Goal: Transaction & Acquisition: Purchase product/service

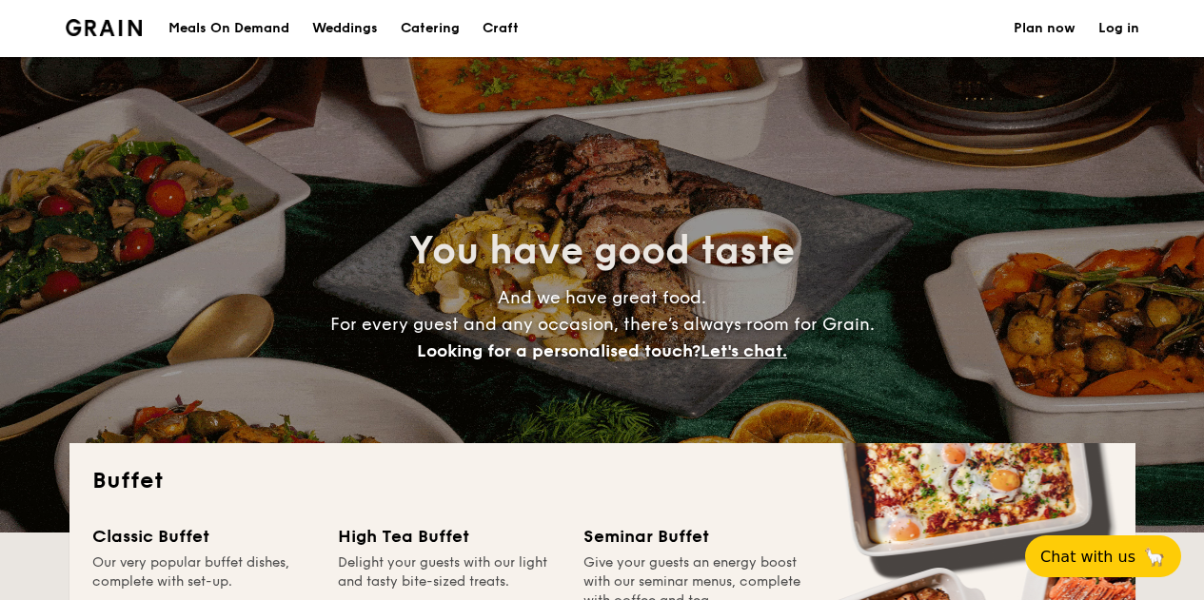
select select
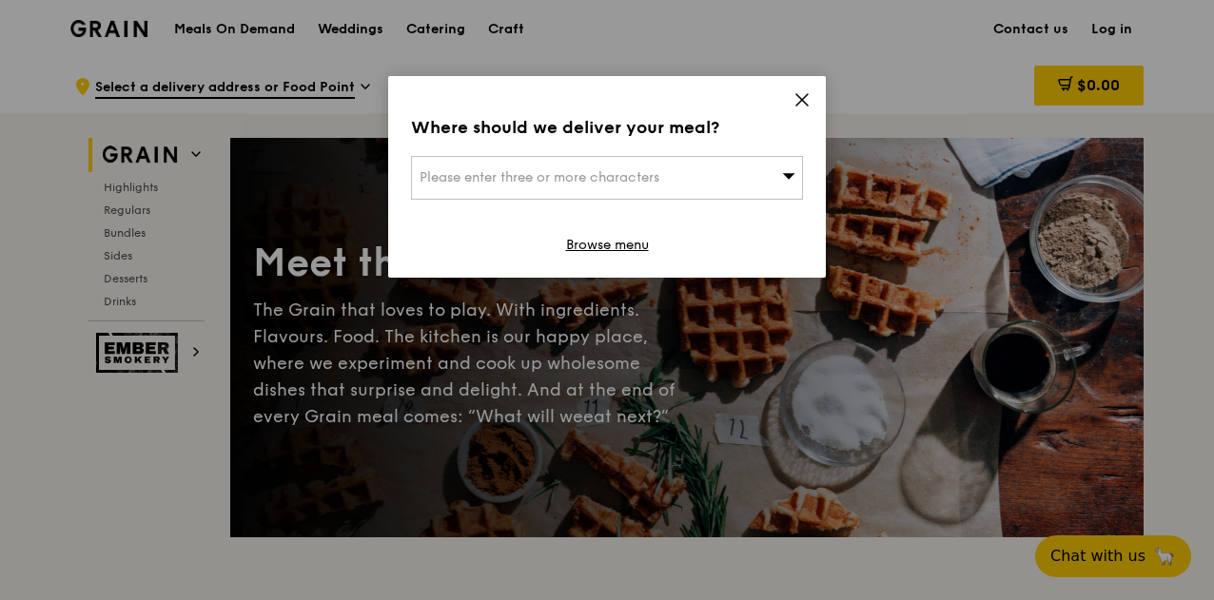
click at [811, 101] on div "Where should we deliver your meal? Please enter three or more characters Browse…" at bounding box center [607, 177] width 438 height 202
click at [803, 100] on icon at bounding box center [801, 99] width 11 height 11
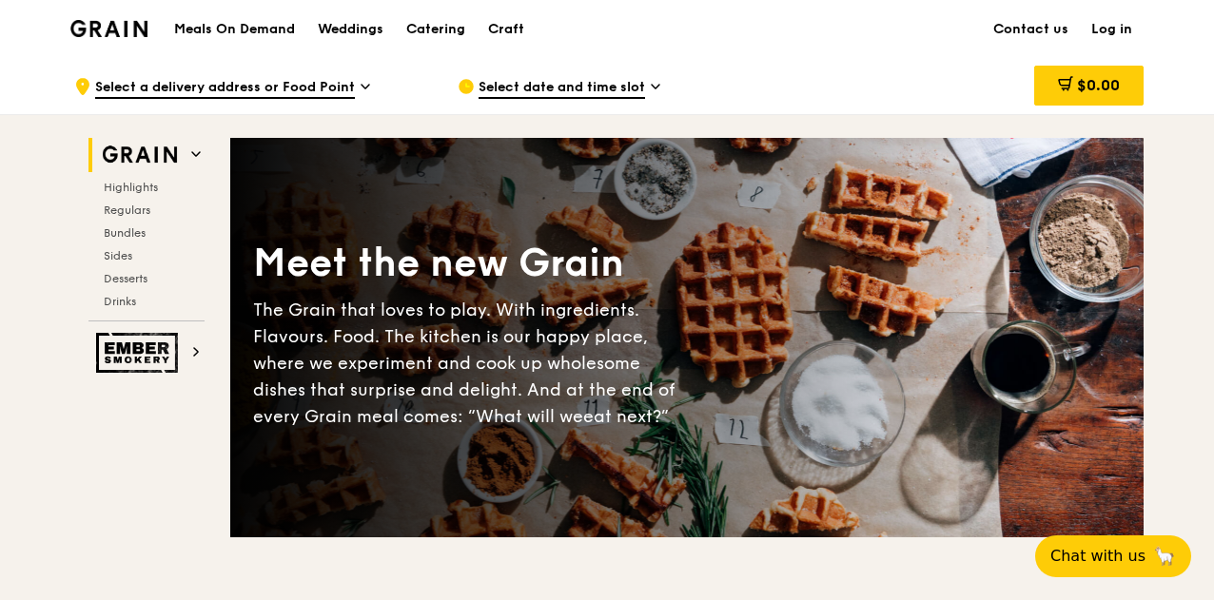
click at [252, 31] on h1 "Meals On Demand" at bounding box center [234, 29] width 121 height 19
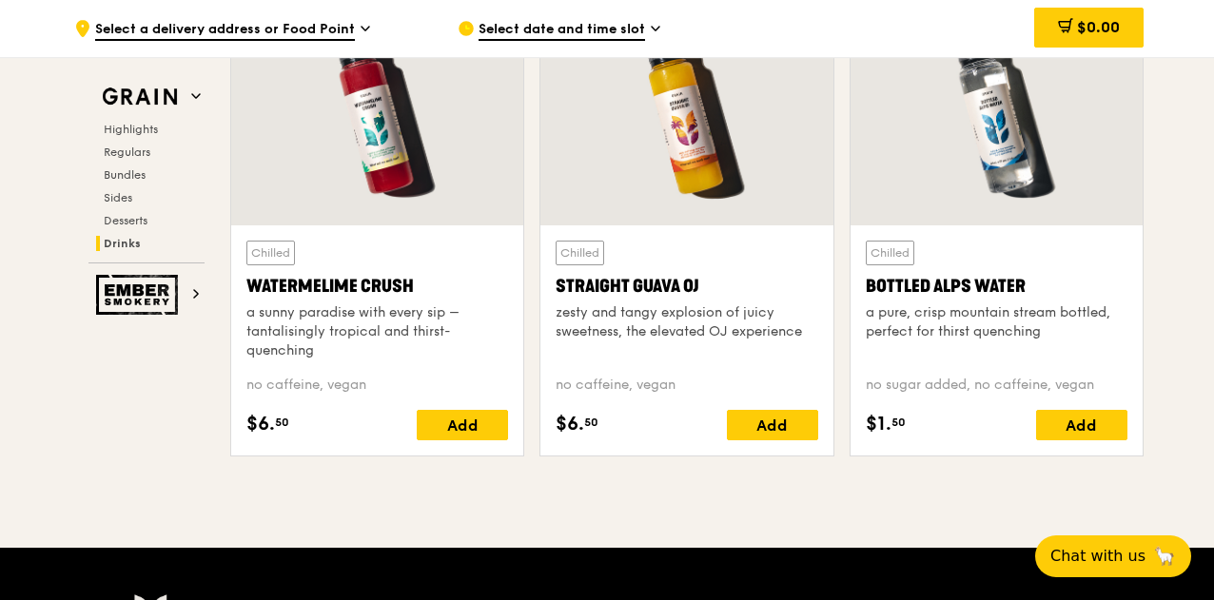
scroll to position [7525, 0]
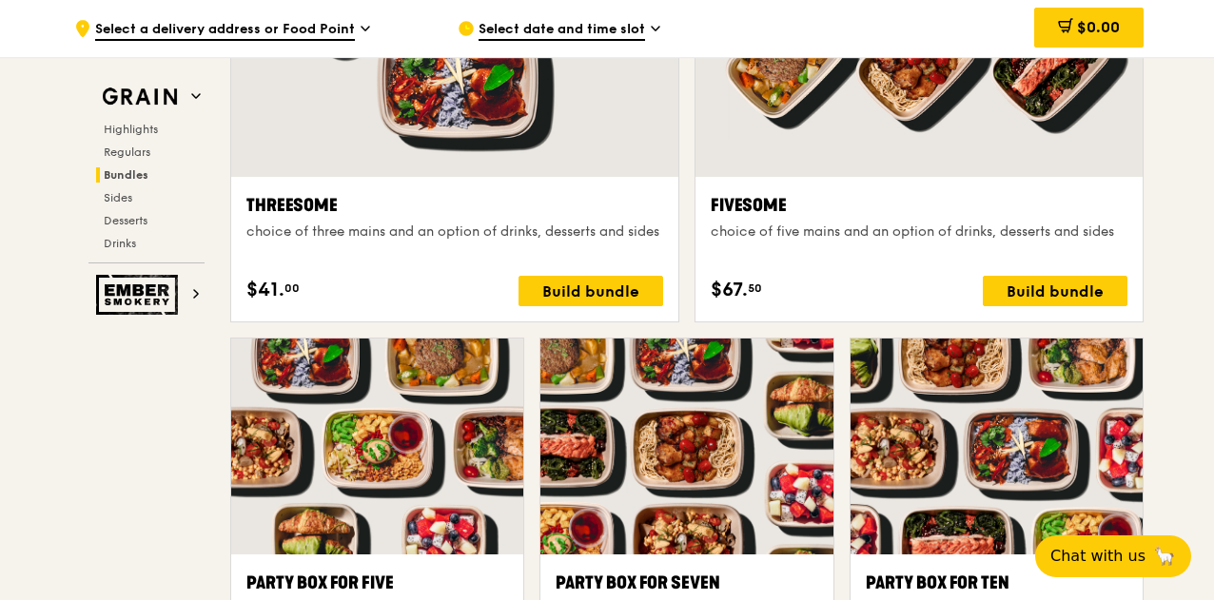
click at [148, 177] on h2 "Bundles" at bounding box center [150, 174] width 108 height 15
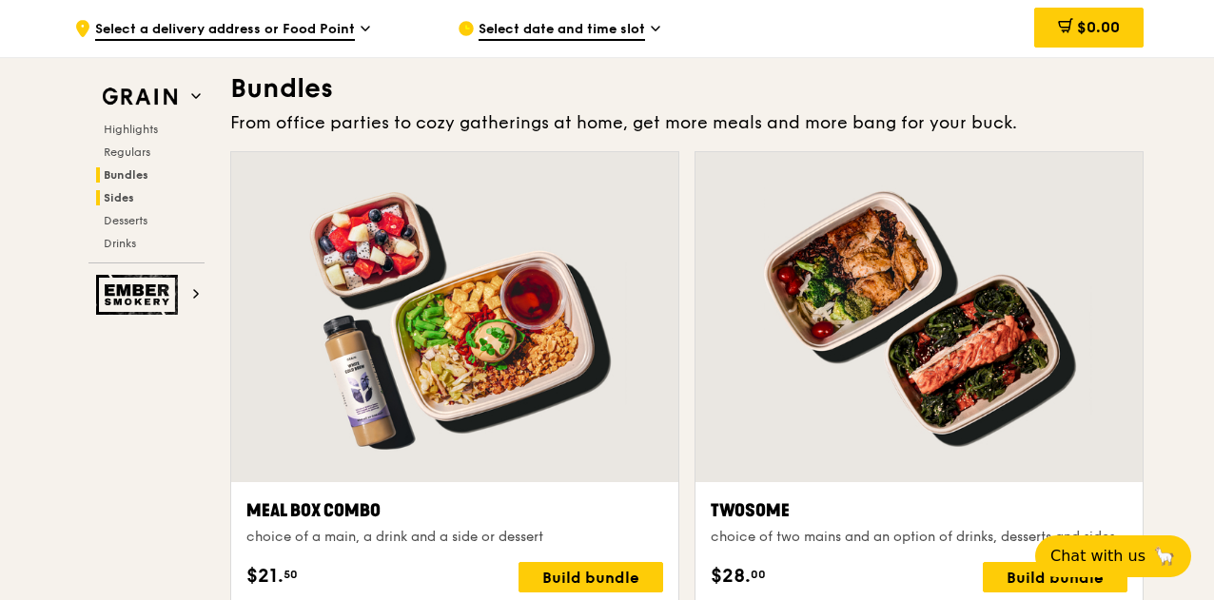
click at [128, 195] on span "Sides" at bounding box center [119, 197] width 30 height 13
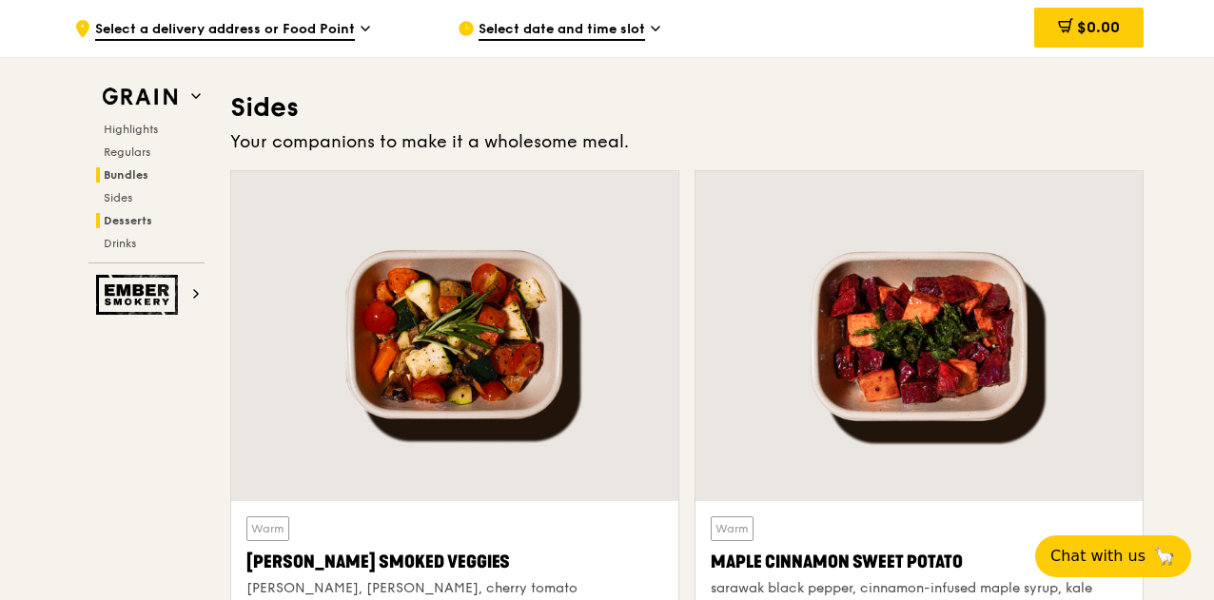
click at [135, 214] on span "Desserts" at bounding box center [128, 220] width 49 height 13
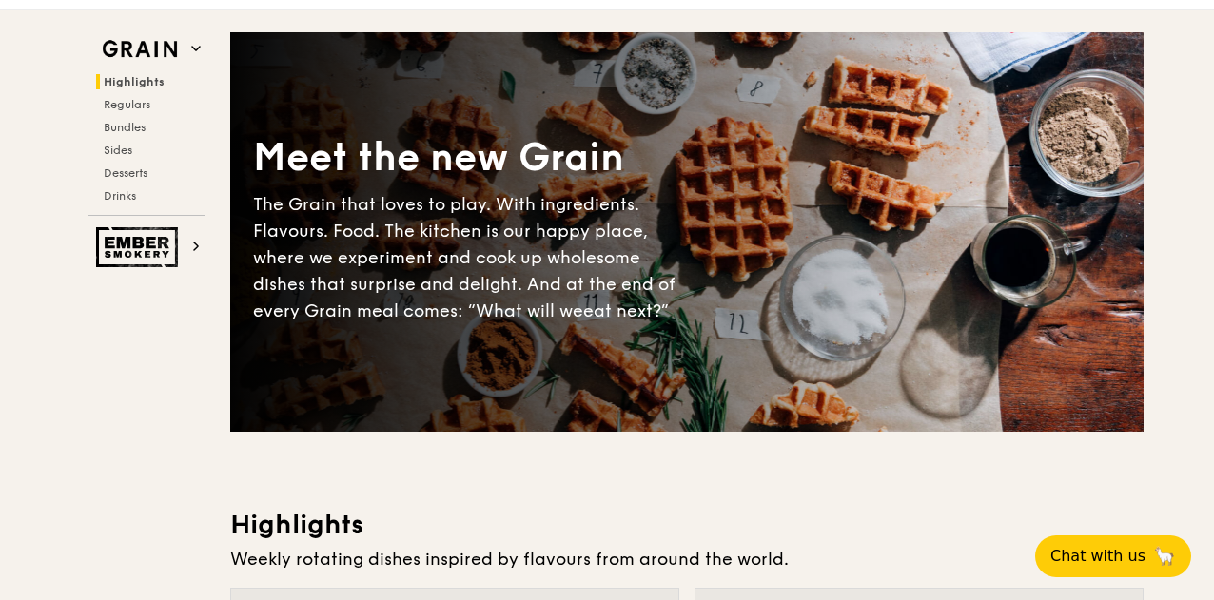
scroll to position [0, 0]
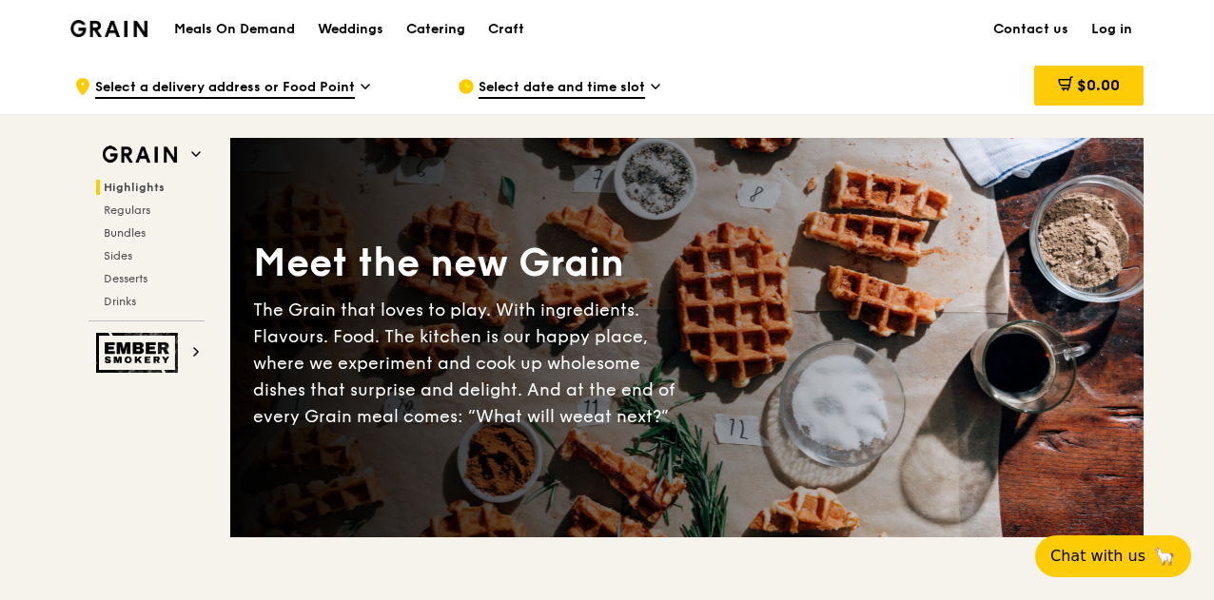
click at [443, 31] on div "Catering" at bounding box center [435, 29] width 59 height 57
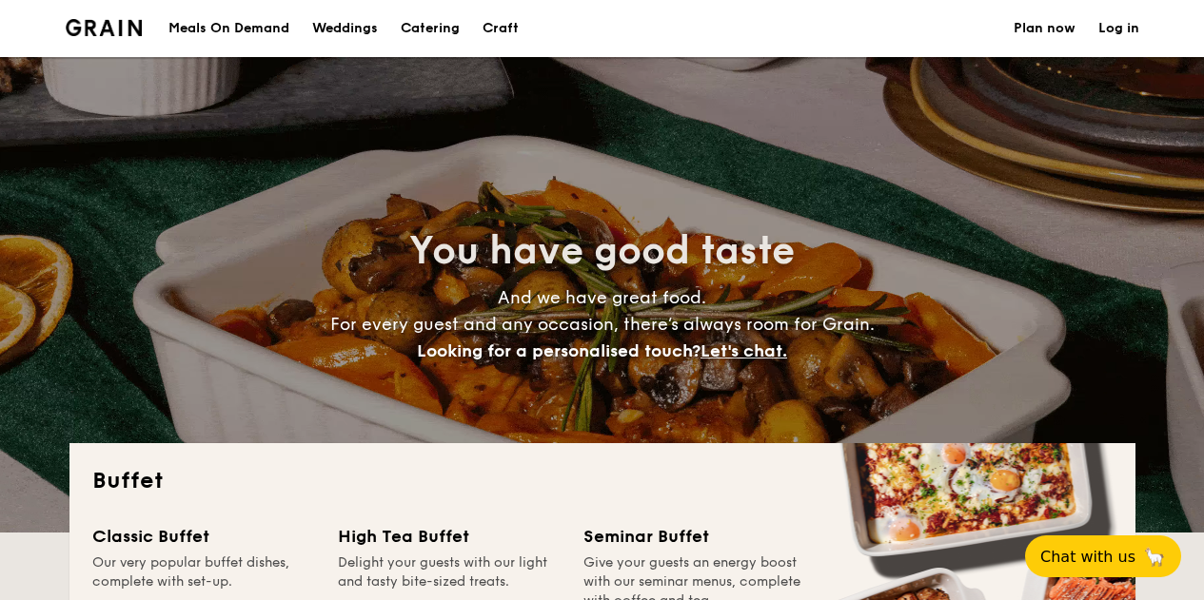
select select
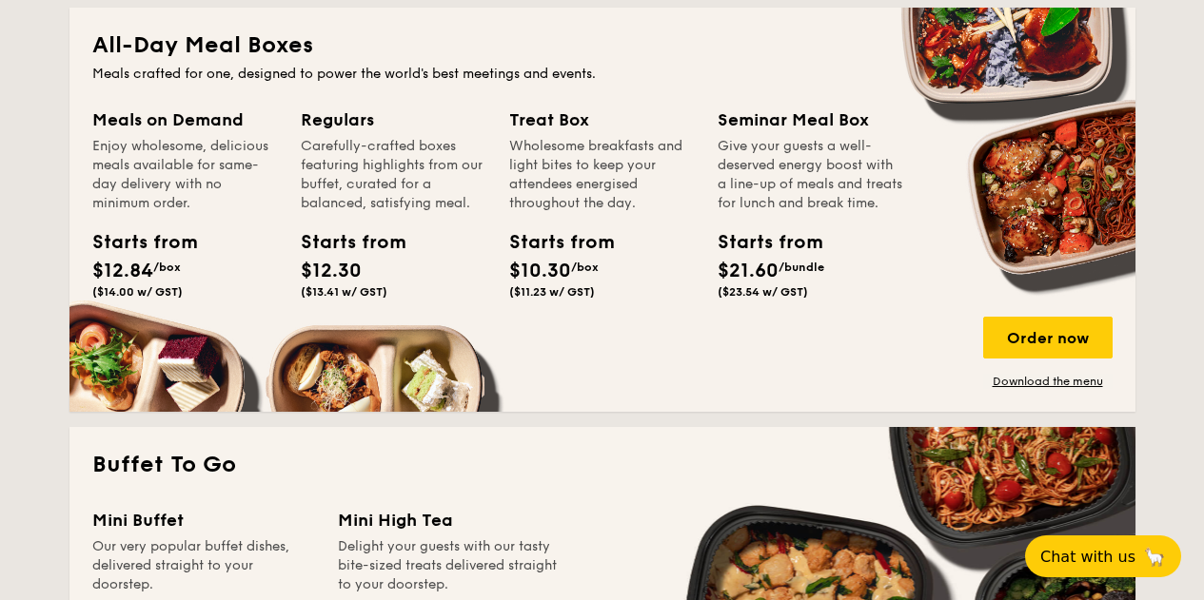
scroll to position [856, 0]
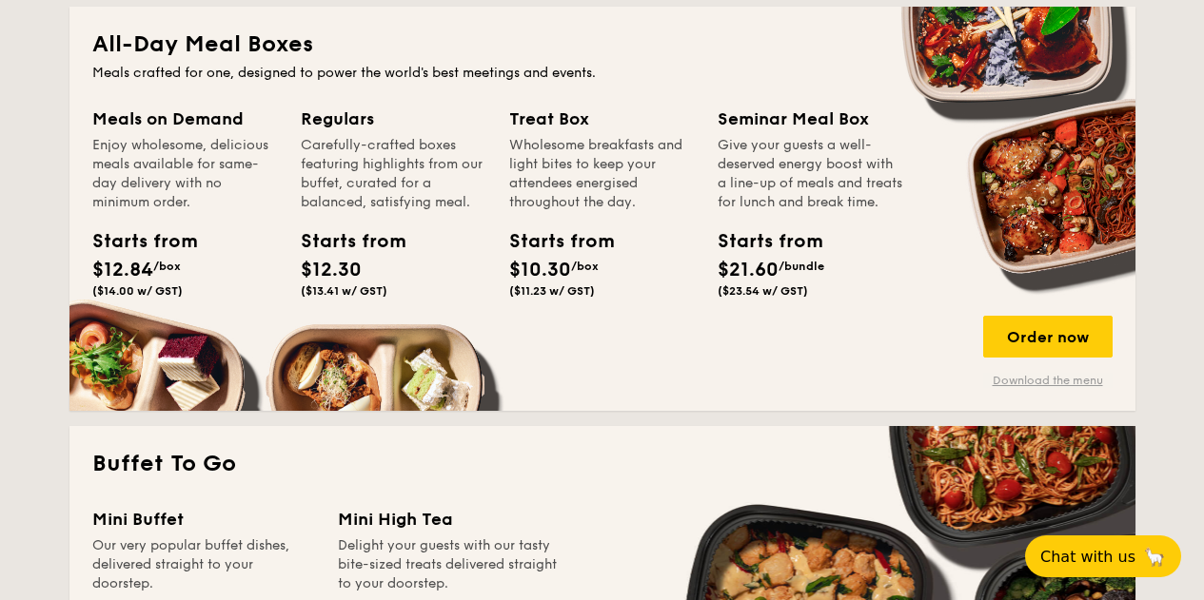
click at [1072, 378] on link "Download the menu" at bounding box center [1047, 380] width 129 height 15
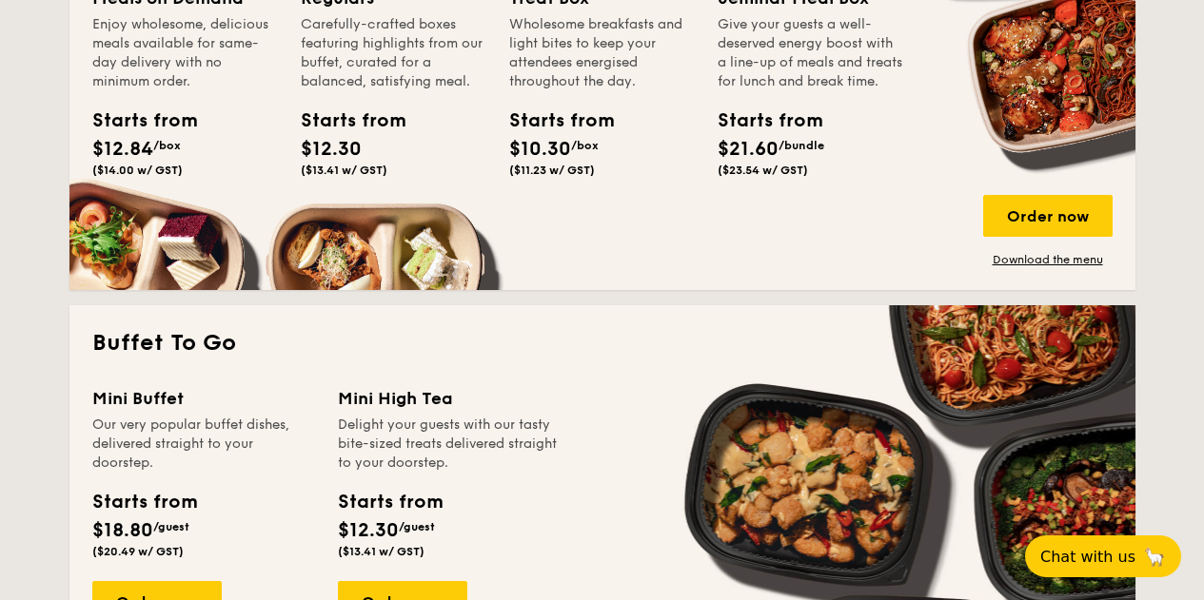
scroll to position [761, 0]
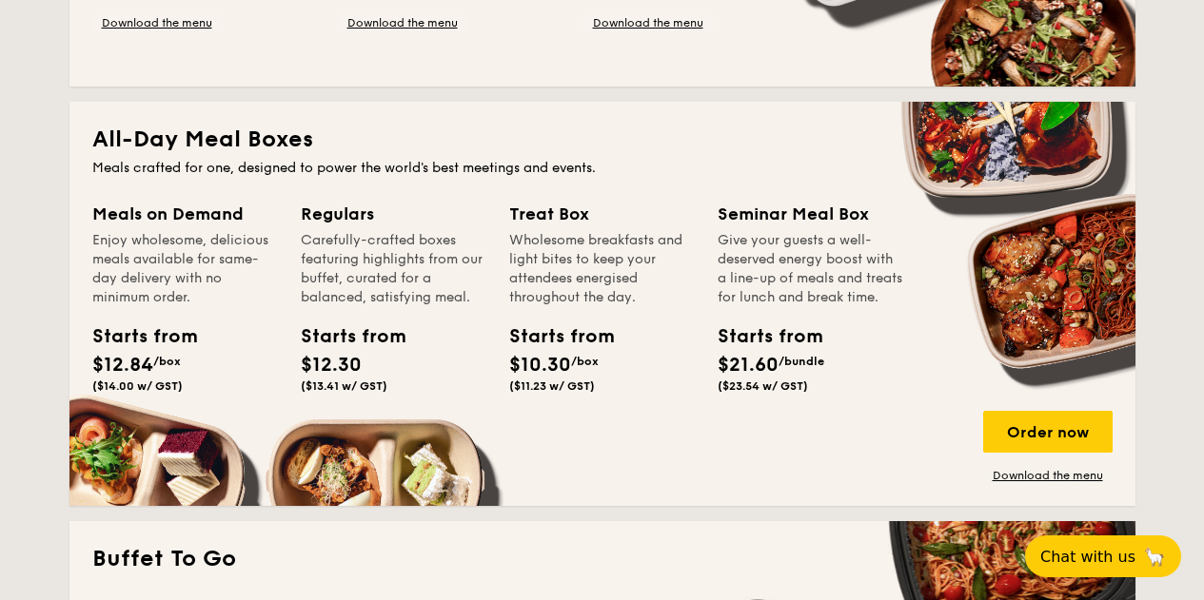
click at [580, 381] on span "($11.23 w/ GST)" at bounding box center [552, 386] width 86 height 13
click at [585, 254] on div "Wholesome breakfasts and light bites to keep your attendees energised throughou…" at bounding box center [602, 269] width 186 height 76
click at [1078, 439] on div "Order now" at bounding box center [1047, 432] width 129 height 42
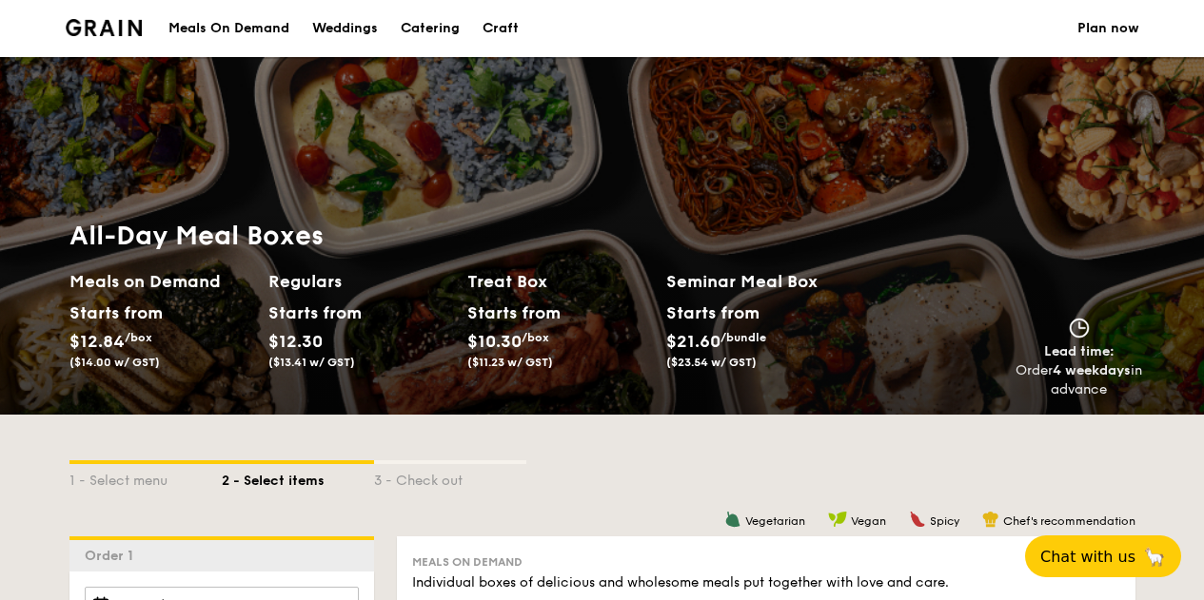
click at [925, 428] on div "1 - Select menu 2 - Select items 3 - Check out" at bounding box center [602, 476] width 1066 height 122
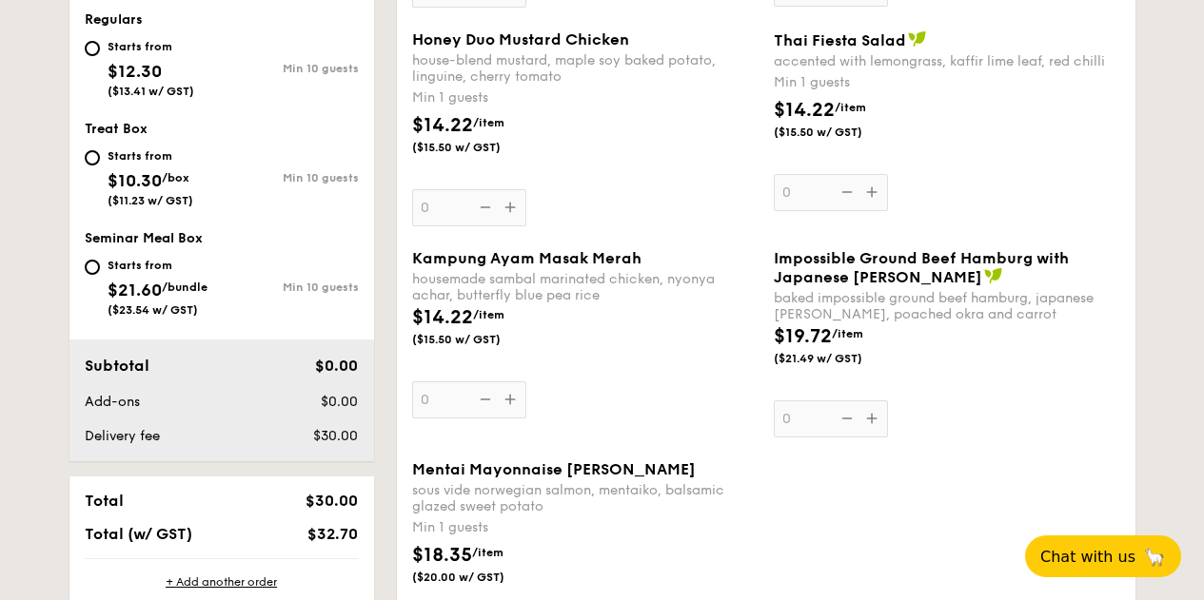
scroll to position [859, 0]
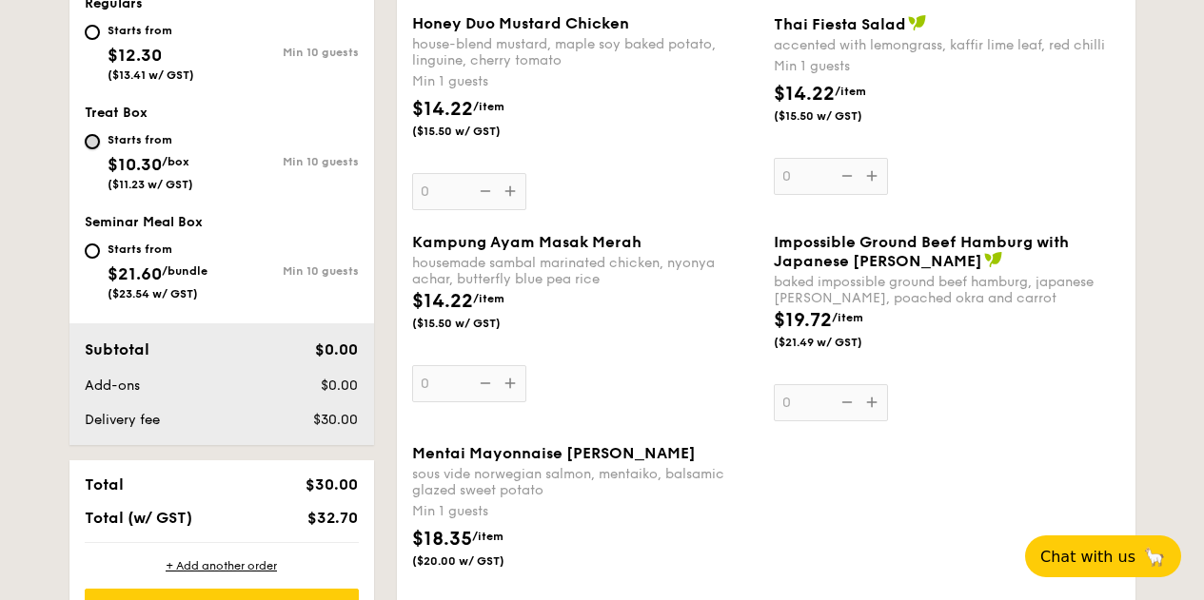
click at [91, 139] on input "Starts from $10.30 /box ($11.23 w/ GST) Min 10 guests" at bounding box center [92, 141] width 15 height 15
radio input "true"
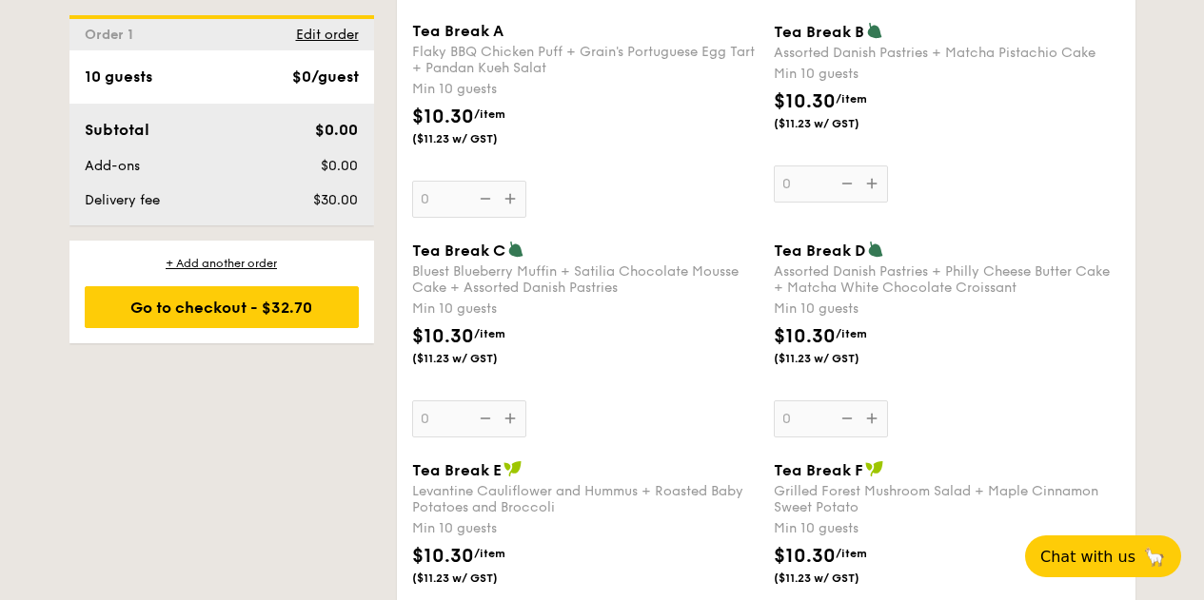
scroll to position [700, 0]
